Goal: Task Accomplishment & Management: Manage account settings

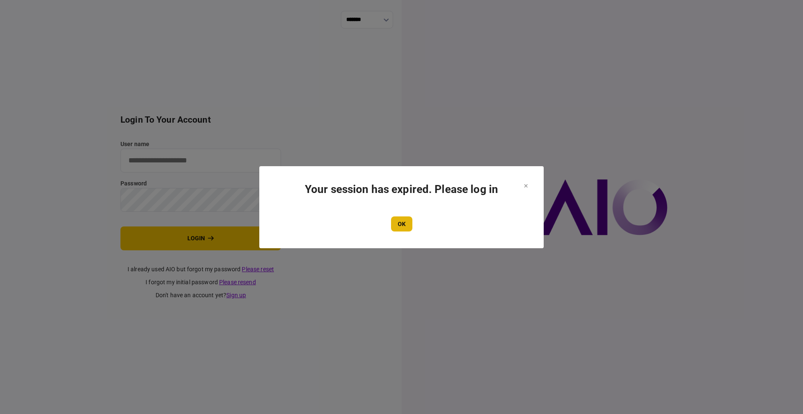
type input "****"
click at [405, 228] on button "OK" at bounding box center [401, 223] width 21 height 15
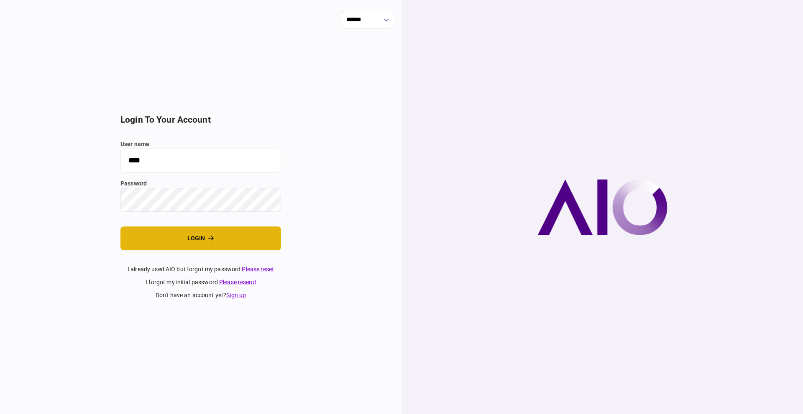
click at [182, 239] on button "login" at bounding box center [201, 238] width 161 height 24
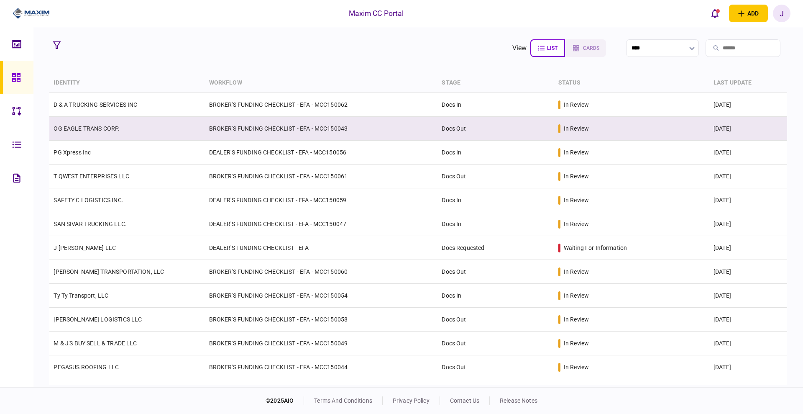
click at [80, 132] on td "OG EAGLE TRANS CORP." at bounding box center [126, 129] width 155 height 24
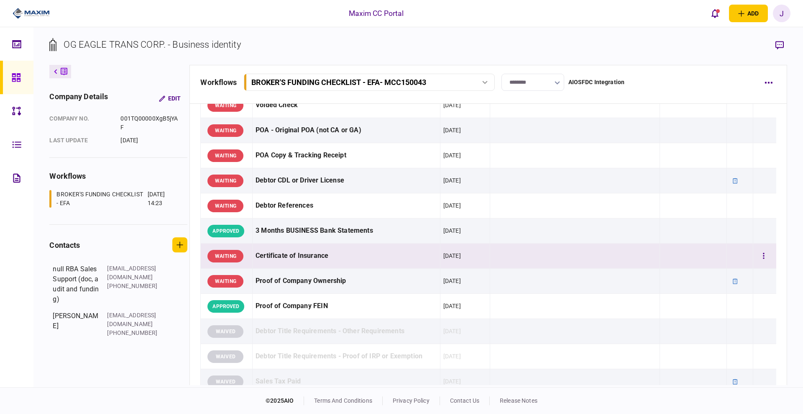
scroll to position [105, 0]
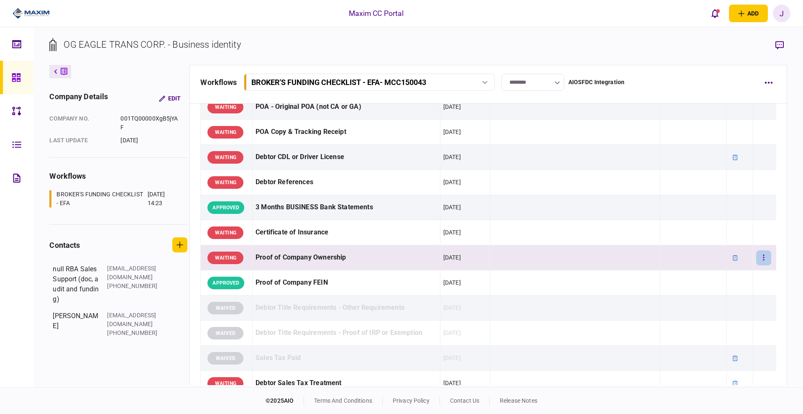
click at [759, 256] on button "button" at bounding box center [764, 257] width 15 height 15
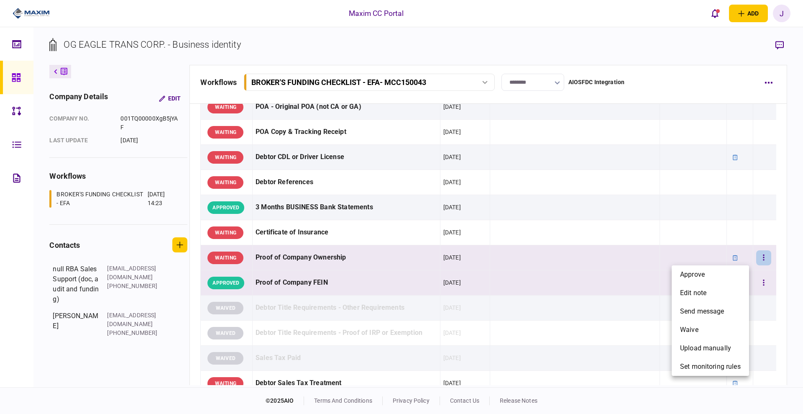
click at [701, 276] on span "approve" at bounding box center [692, 274] width 25 height 10
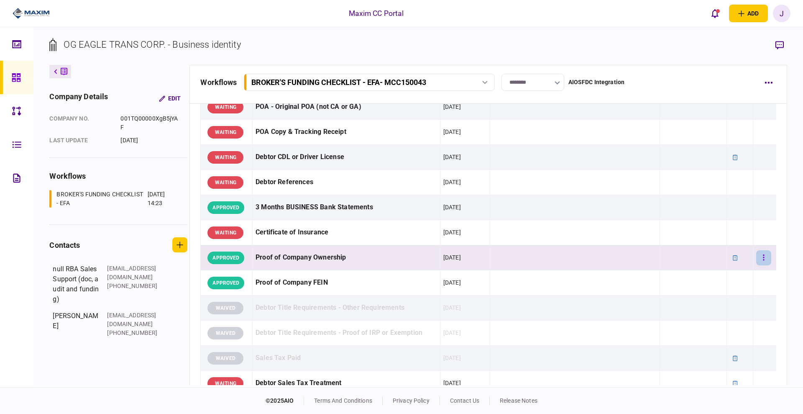
click at [757, 251] on button "button" at bounding box center [764, 257] width 15 height 15
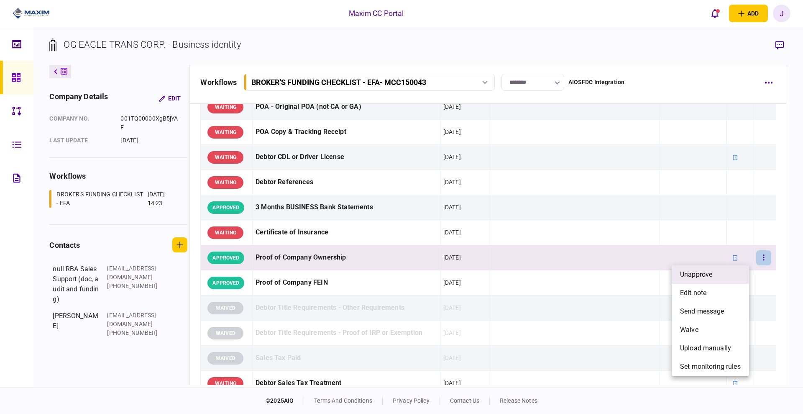
click at [700, 277] on span "unapprove" at bounding box center [696, 274] width 32 height 10
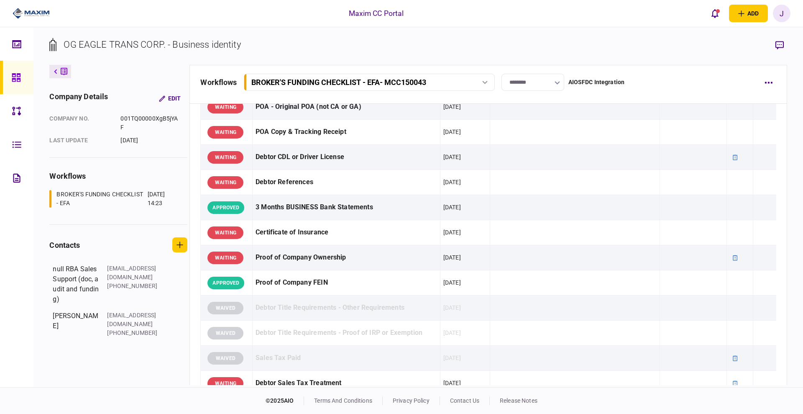
scroll to position [0, 0]
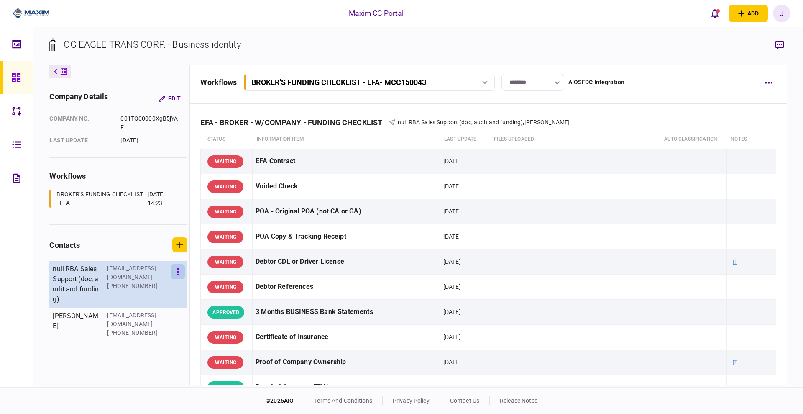
click at [172, 266] on button "button" at bounding box center [178, 271] width 14 height 15
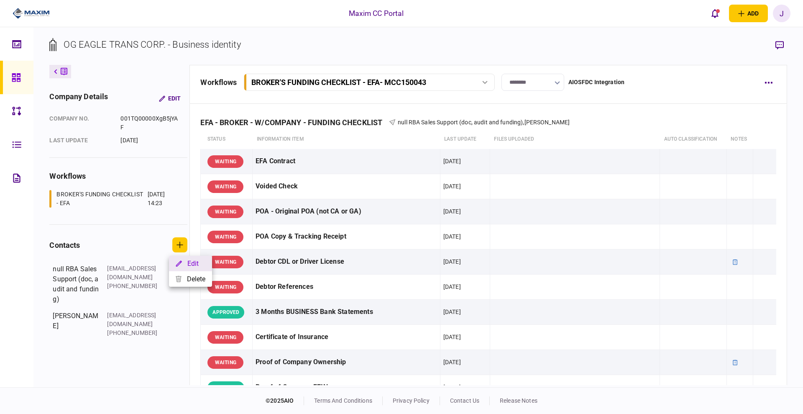
click at [190, 266] on button "Edit" at bounding box center [190, 263] width 43 height 15
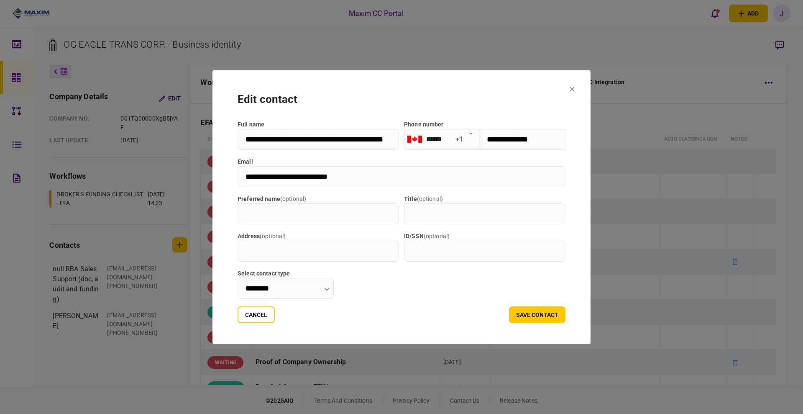
click at [238, 140] on input "**********" at bounding box center [319, 139] width 162 height 21
type input "**********"
click at [556, 312] on button "save contact" at bounding box center [537, 314] width 56 height 17
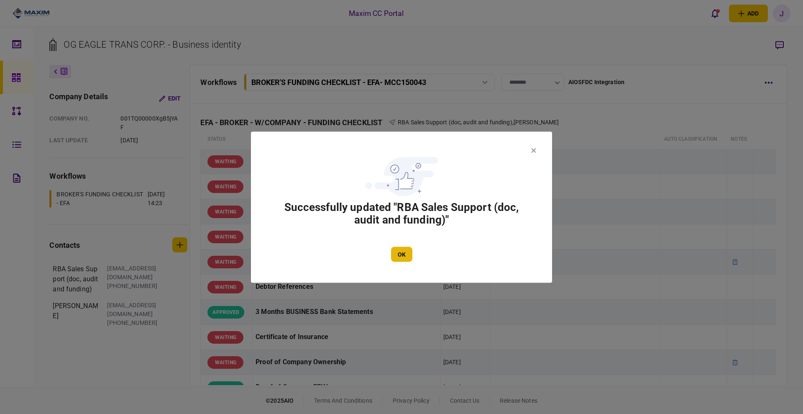
click at [396, 255] on button "OK" at bounding box center [401, 253] width 21 height 15
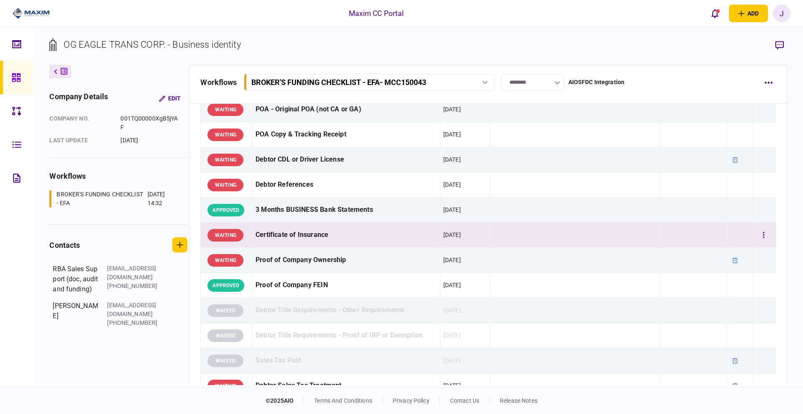
scroll to position [105, 0]
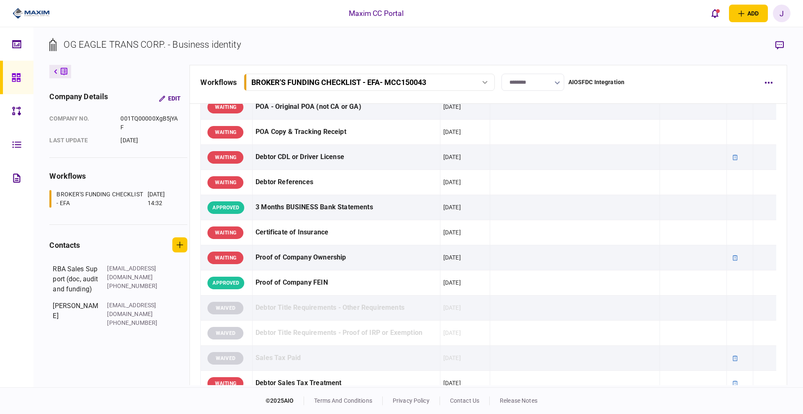
click at [382, 50] on section "OG EAGLE TRANS CORP. - Business identity" at bounding box center [418, 51] width 738 height 27
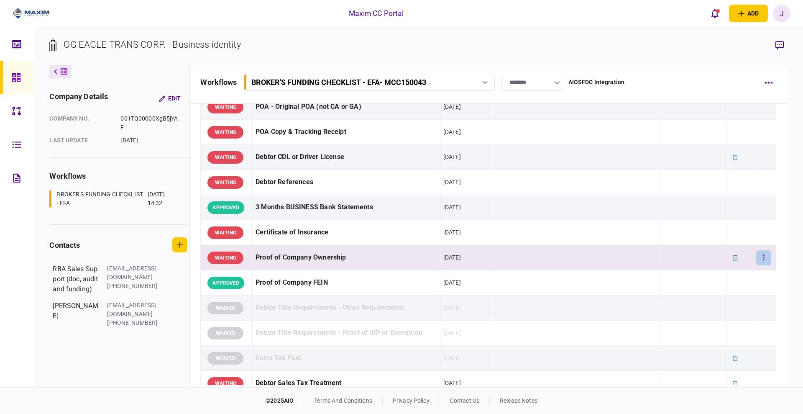
click at [757, 253] on button "button" at bounding box center [764, 257] width 15 height 15
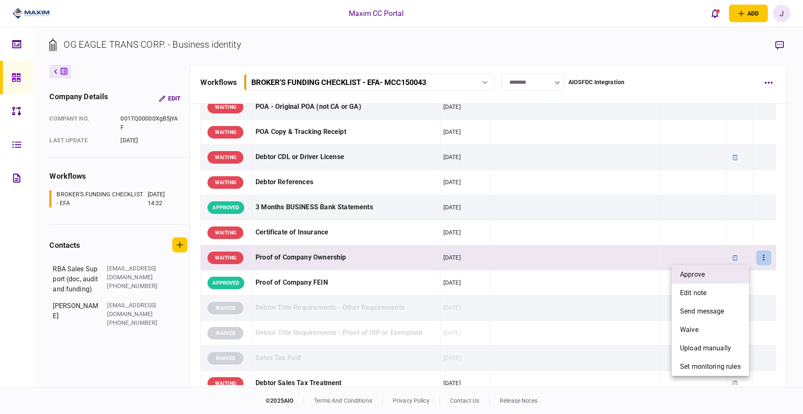
click at [708, 277] on li "approve" at bounding box center [710, 274] width 77 height 18
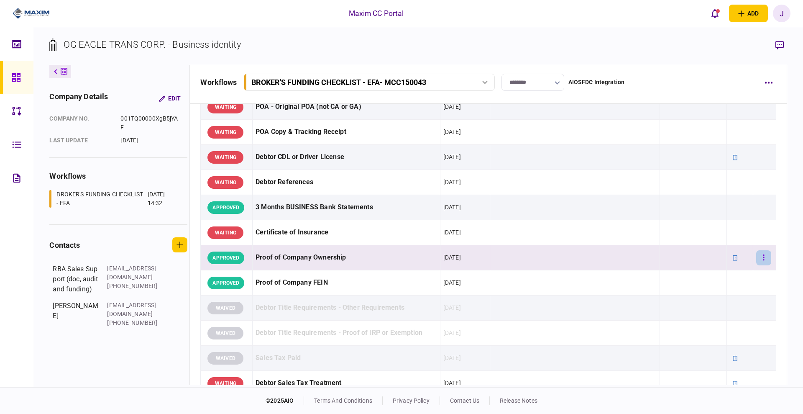
click at [763, 257] on icon "button" at bounding box center [764, 258] width 2 height 8
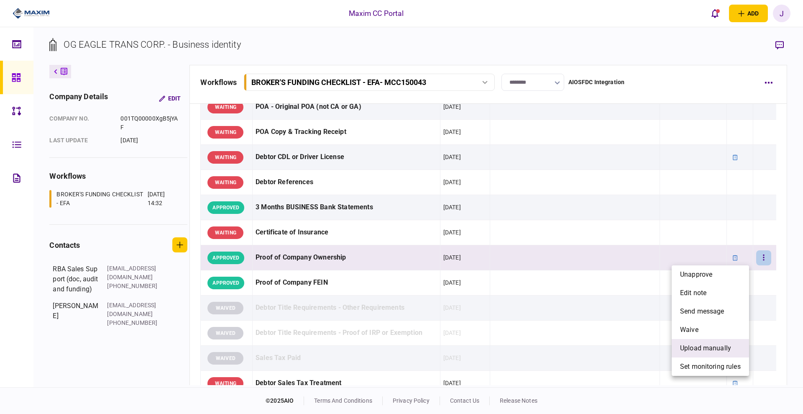
click at [711, 350] on span "upload manually" at bounding box center [705, 348] width 51 height 10
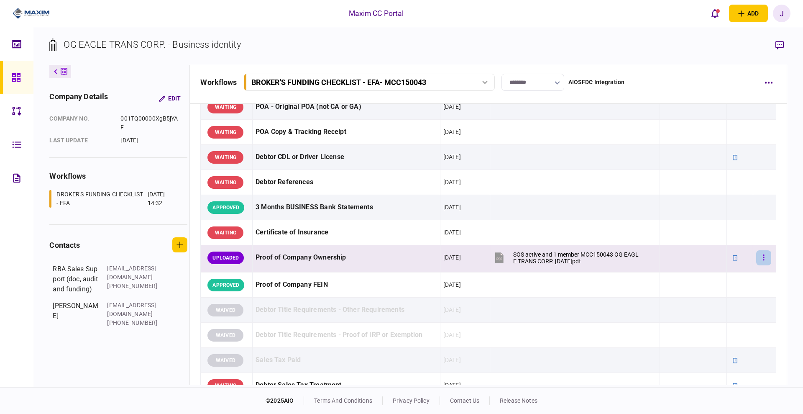
click at [763, 257] on icon "button" at bounding box center [764, 258] width 2 height 8
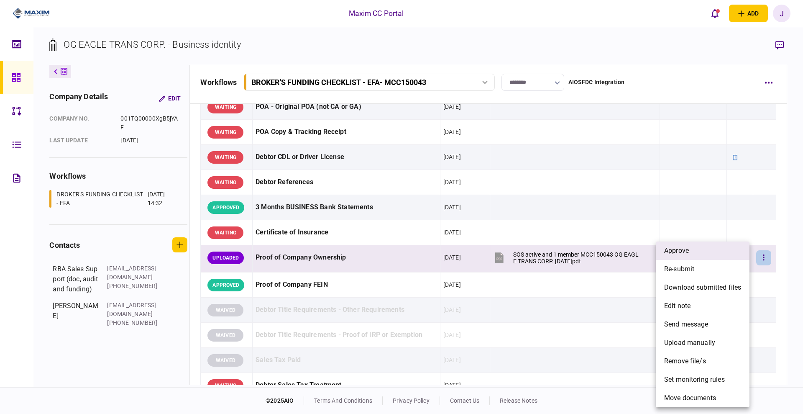
click at [701, 255] on li "approve" at bounding box center [703, 250] width 94 height 18
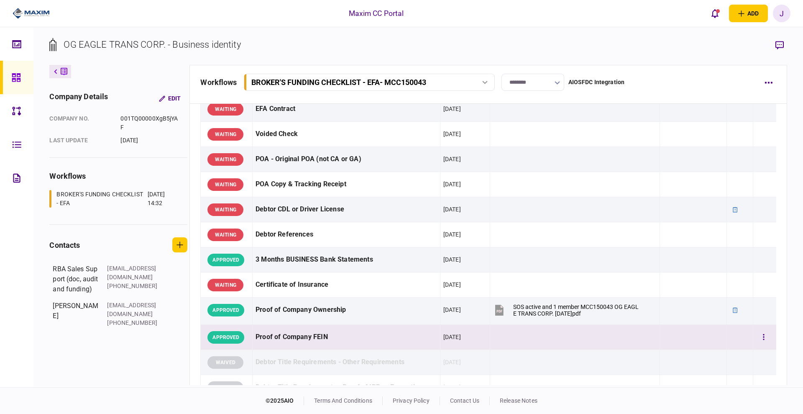
scroll to position [0, 0]
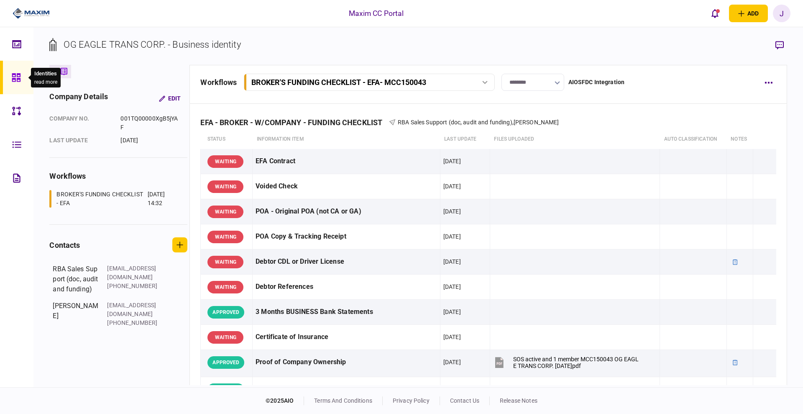
click at [15, 77] on icon at bounding box center [16, 78] width 9 height 10
